Goal: Task Accomplishment & Management: Manage account settings

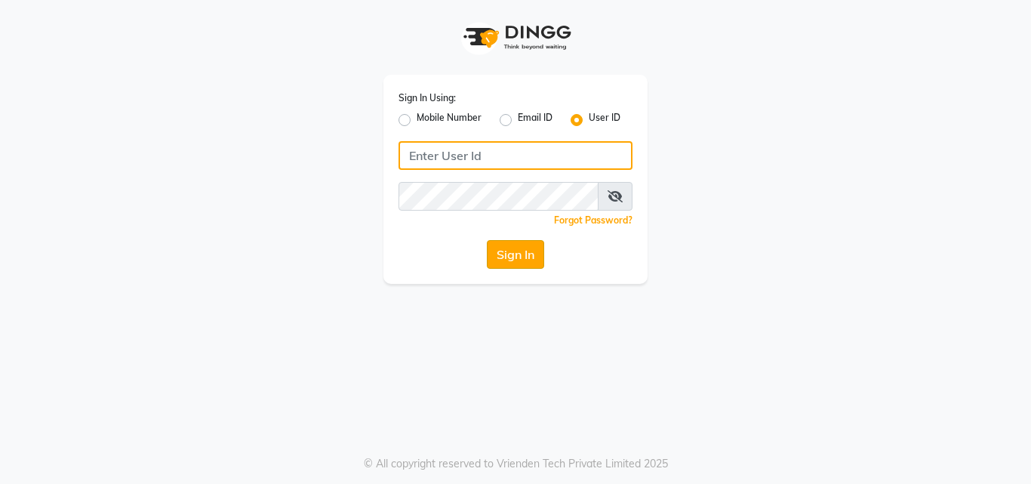
type input "salon360degree"
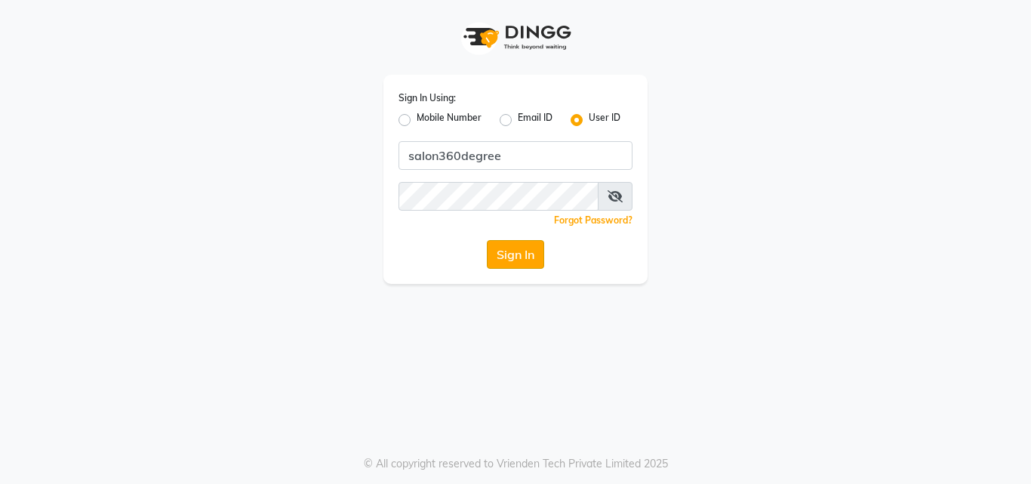
click at [533, 247] on button "Sign In" at bounding box center [515, 254] width 57 height 29
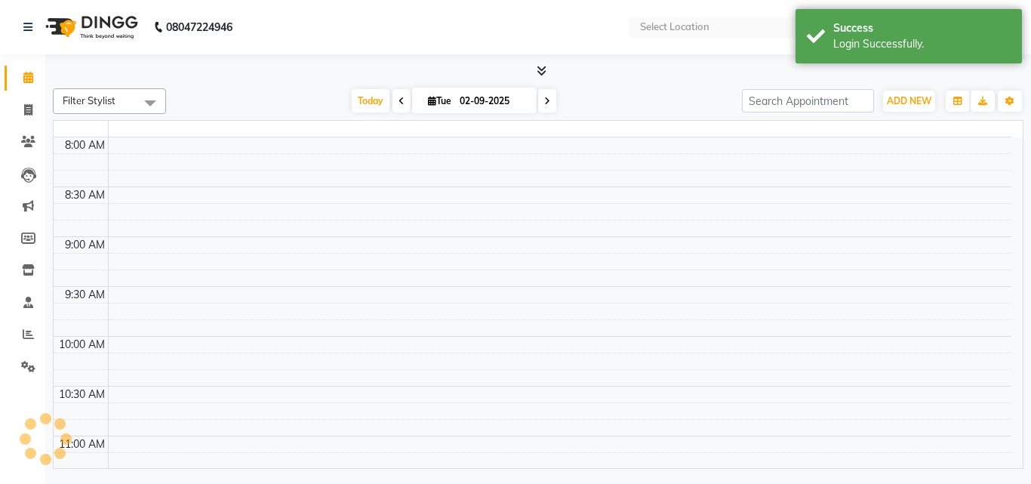
select select "en"
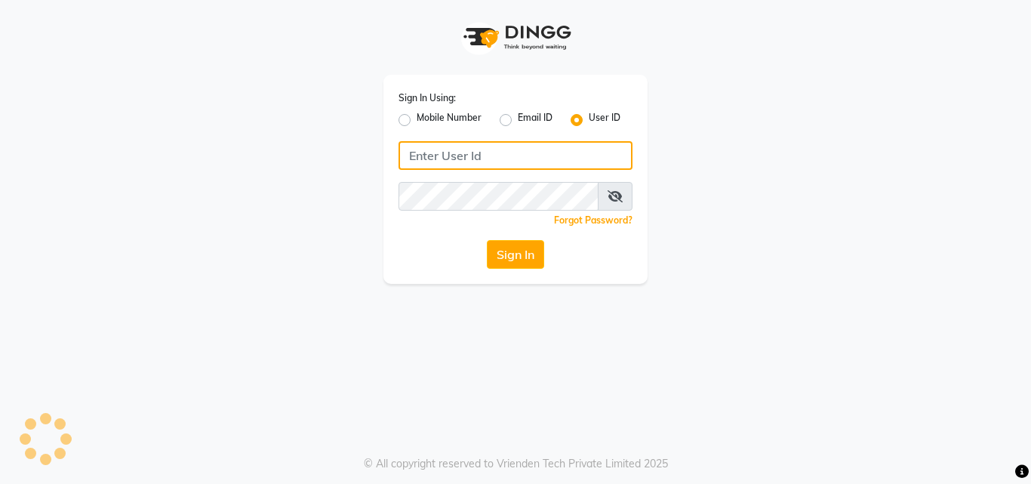
type input "salon360degree"
